Goal: Information Seeking & Learning: Learn about a topic

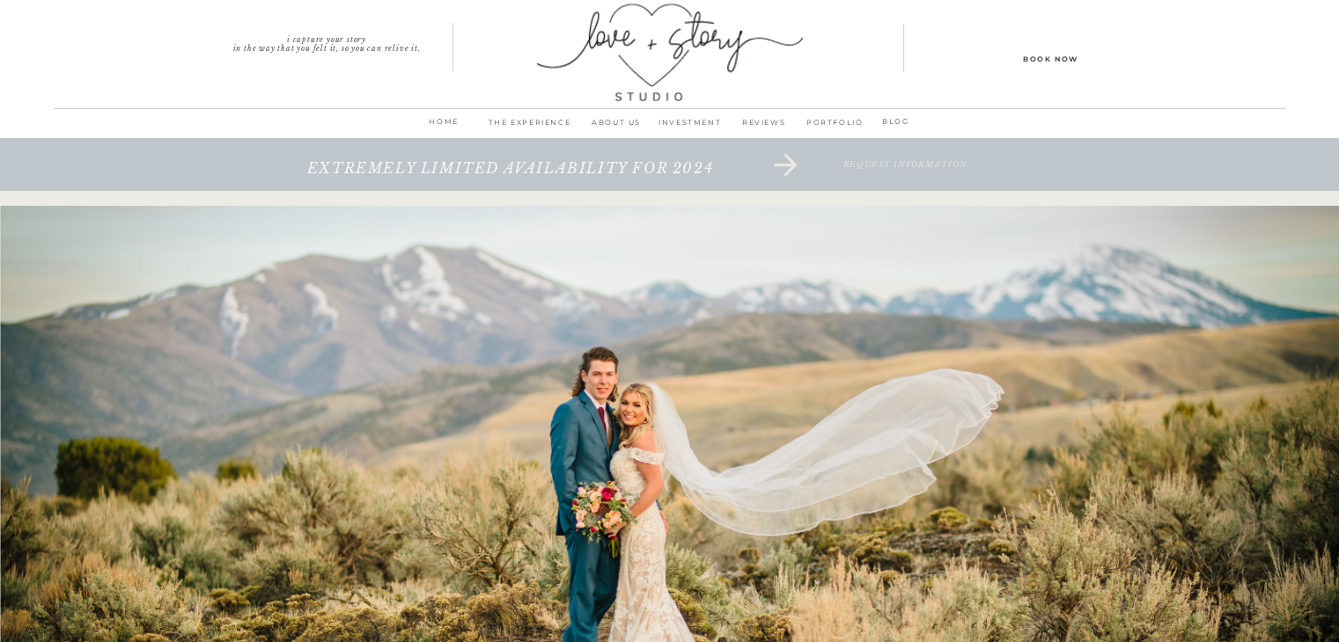
click at [676, 120] on p "INVESTMENT" at bounding box center [690, 127] width 74 height 25
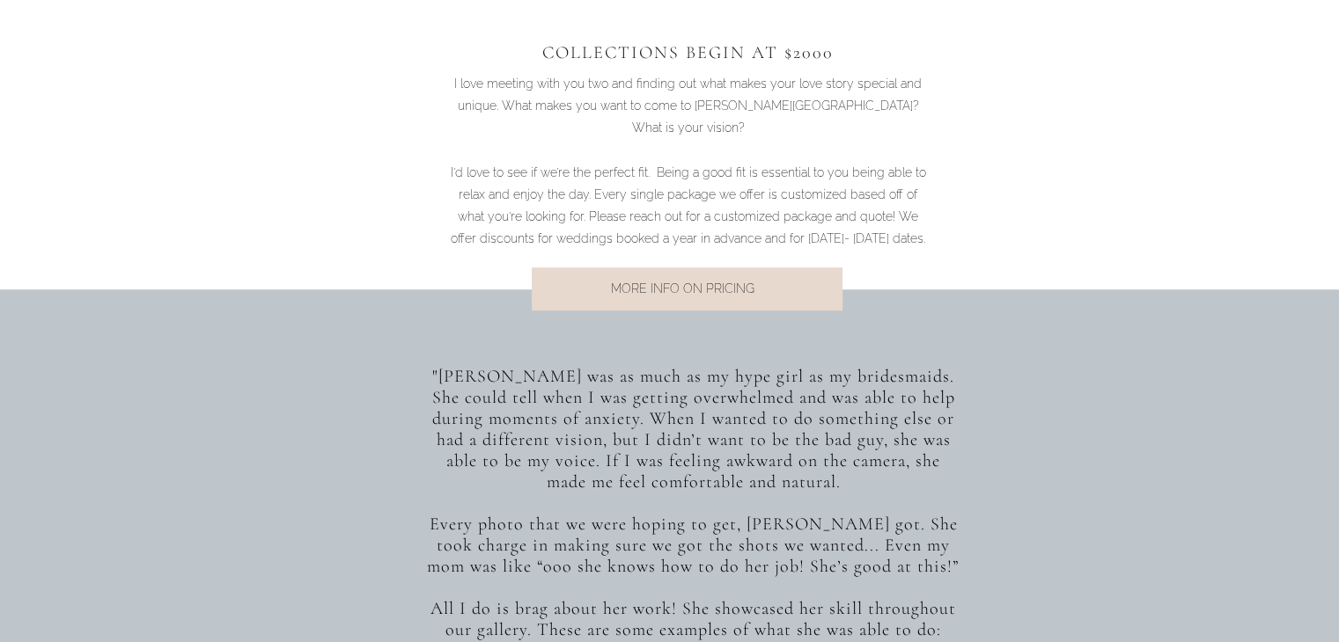
scroll to position [1144, 0]
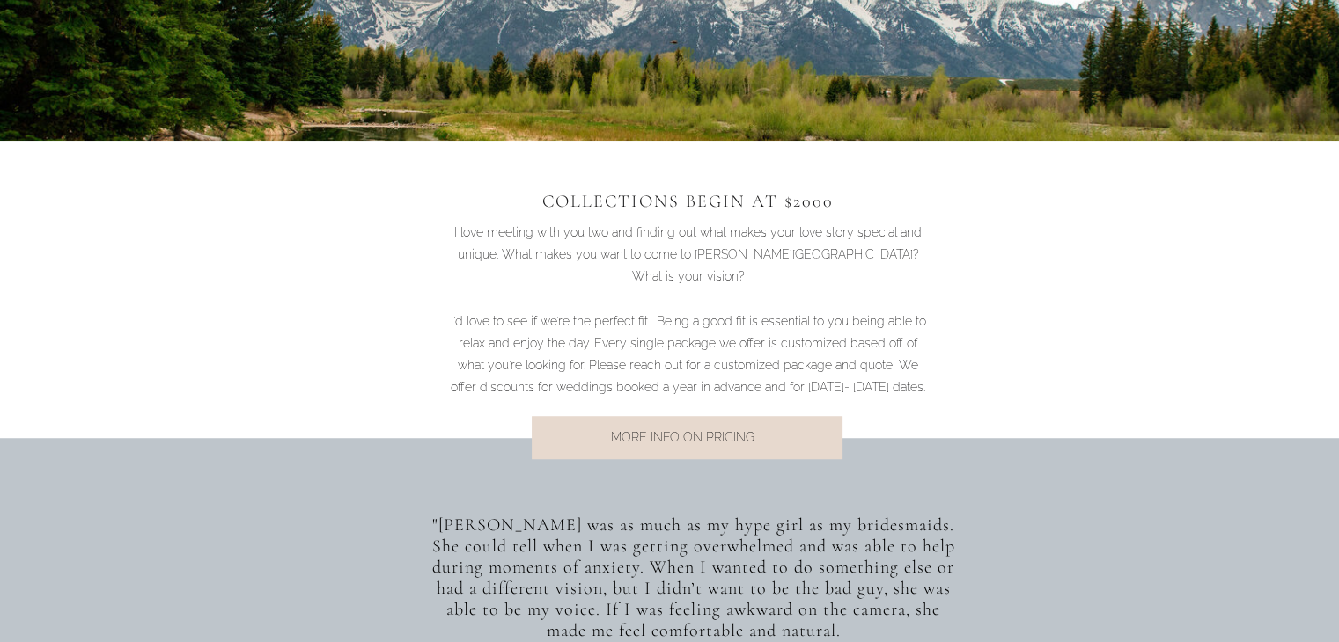
click at [678, 438] on p "MORE INFO ON PRICING" at bounding box center [682, 439] width 356 height 24
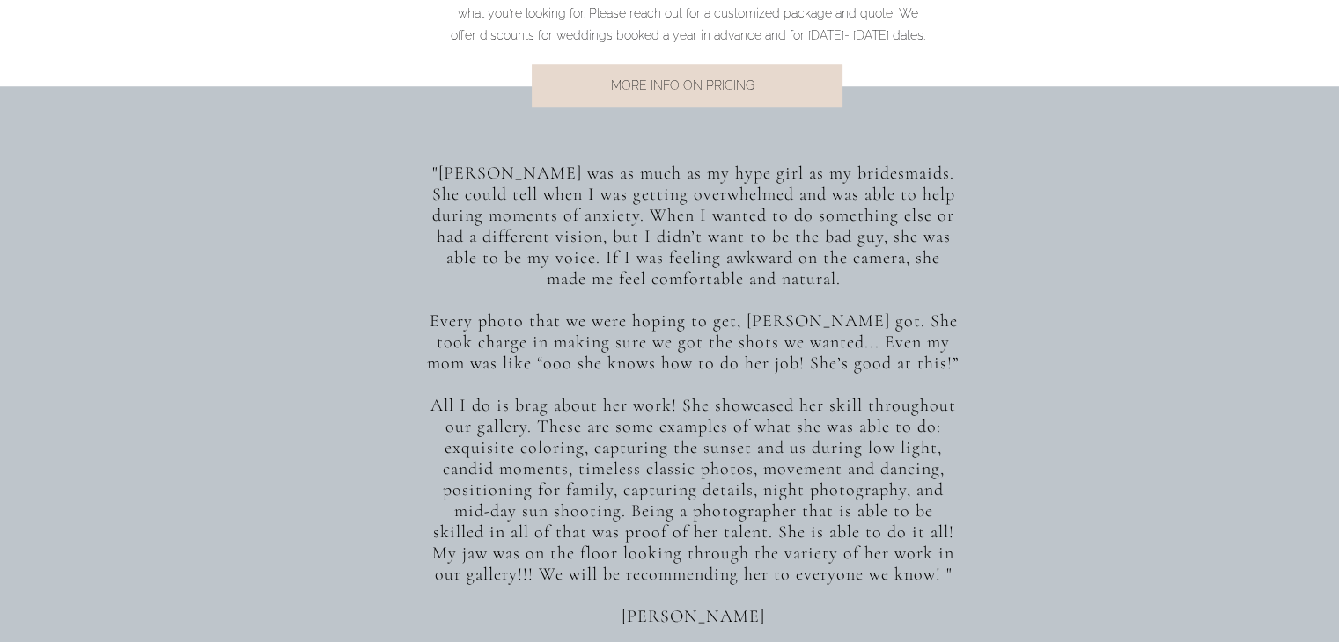
scroll to position [1232, 0]
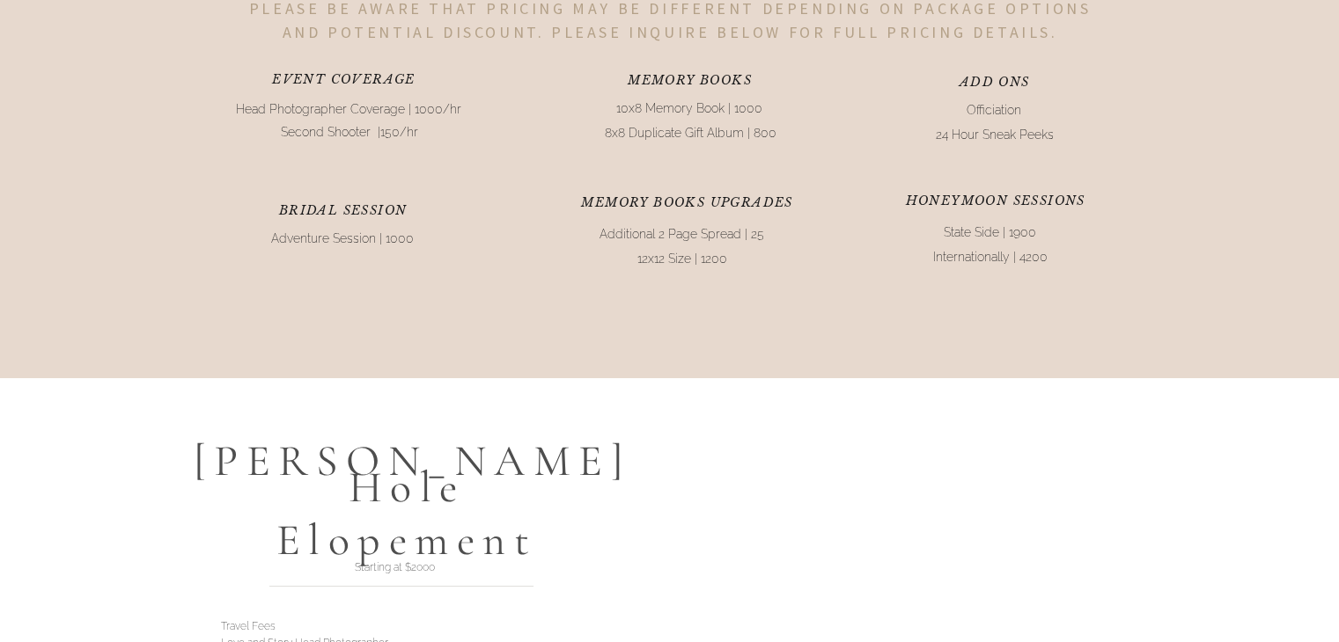
scroll to position [4488, 0]
